Goal: Task Accomplishment & Management: Use online tool/utility

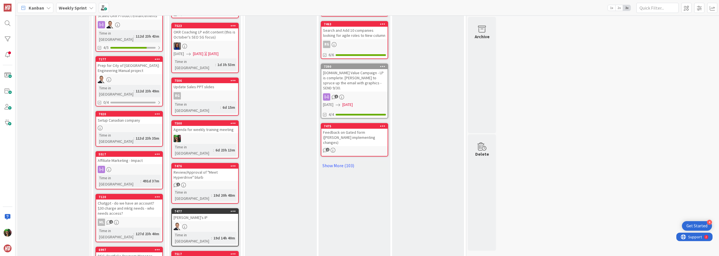
scroll to position [337, 0]
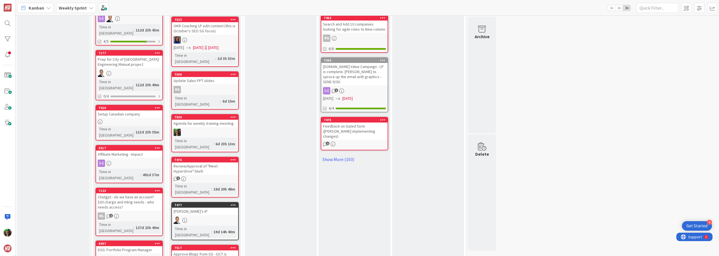
click at [213, 176] on div "1" at bounding box center [205, 178] width 66 height 5
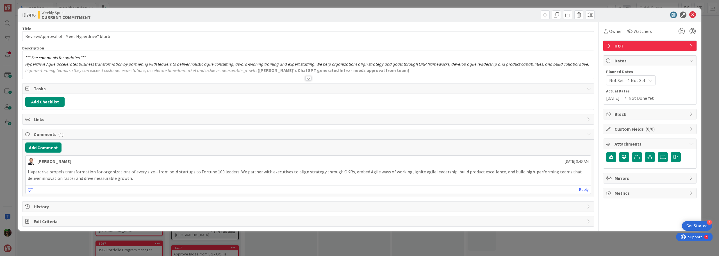
click at [112, 58] on div "*** See comments for updates *** Hyperdrive Agile accelerates business transfor…" at bounding box center [307, 65] width 571 height 28
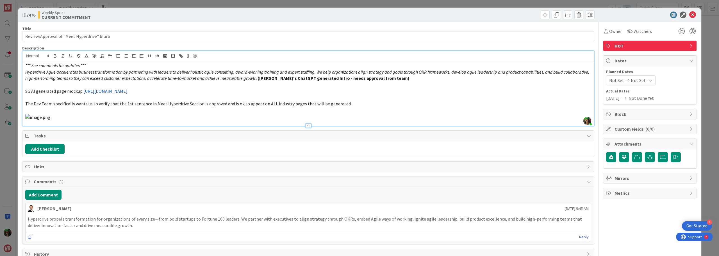
scroll to position [91, 0]
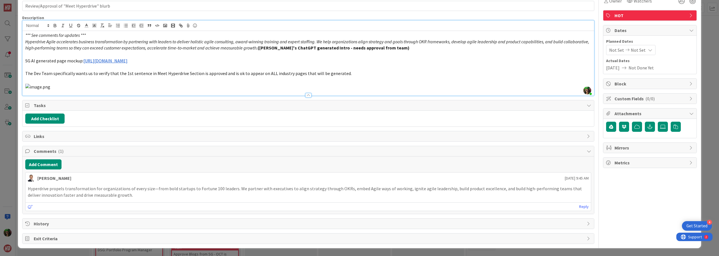
click at [93, 188] on p "Hyperdrive propels transformation for organizations of every size—from bold sta…" at bounding box center [308, 191] width 561 height 13
click at [27, 189] on div "Hyperdrive propels transformation for organizations of every size—from bold sta…" at bounding box center [308, 191] width 565 height 17
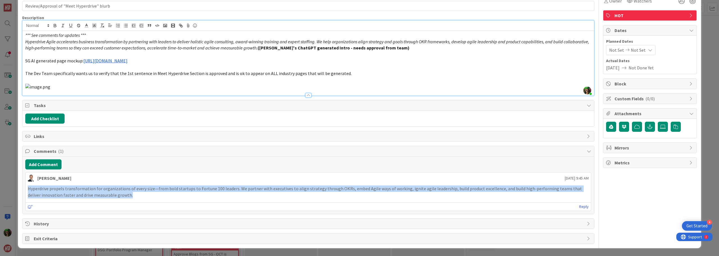
drag, startPoint x: 28, startPoint y: 187, endPoint x: 139, endPoint y: 198, distance: 111.2
click at [139, 198] on p "Hyperdrive propels transformation for organizations of every size—from bold sta…" at bounding box center [308, 191] width 561 height 13
copy p "Hyperdrive propels transformation for organizations of every size—from bold sta…"
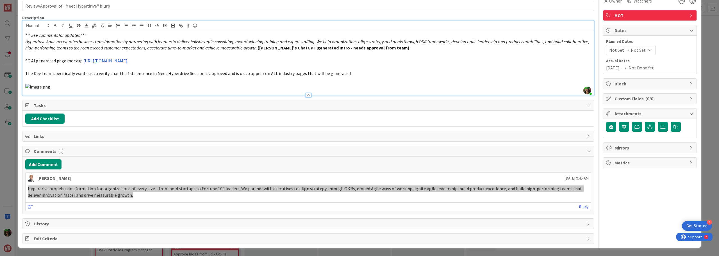
scroll to position [0, 0]
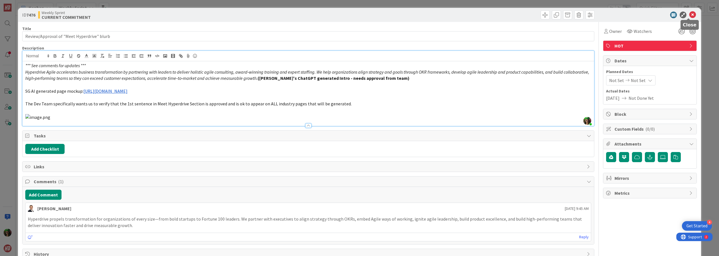
click at [689, 16] on icon at bounding box center [692, 15] width 7 height 7
